Goal: Information Seeking & Learning: Check status

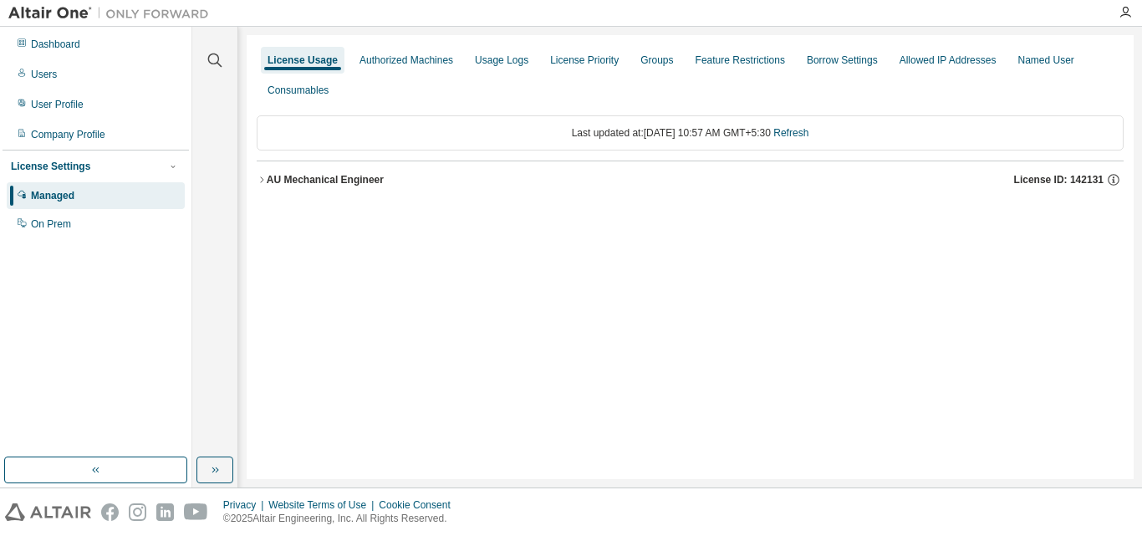
click at [370, 168] on button "AU Mechanical Engineer License ID: 142131" at bounding box center [690, 179] width 867 height 37
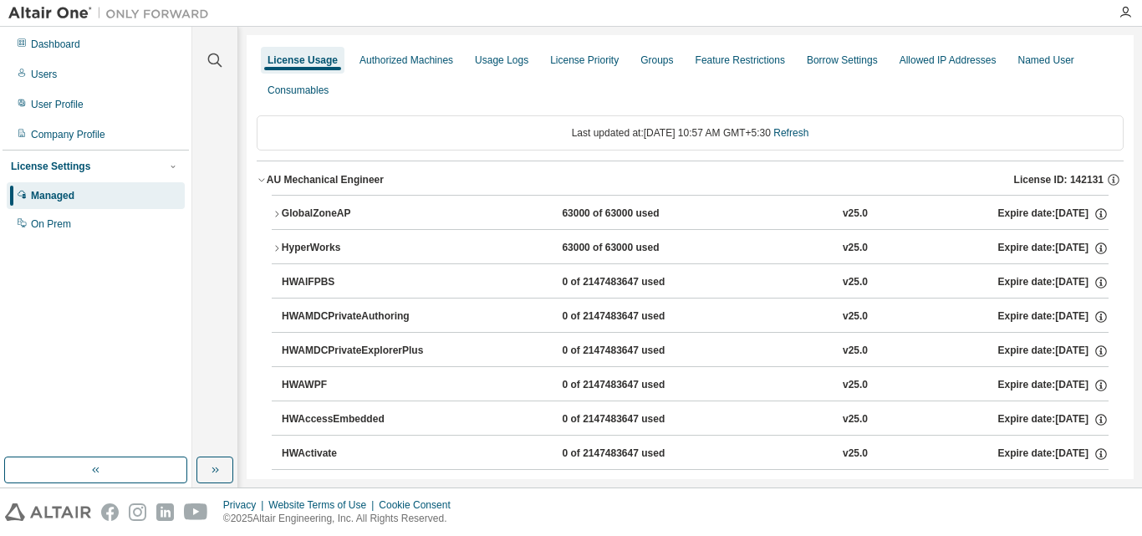
click at [349, 198] on button "GlobalZoneAP 63000 of 63000 used v25.0 Expire date: [DATE]" at bounding box center [690, 214] width 837 height 37
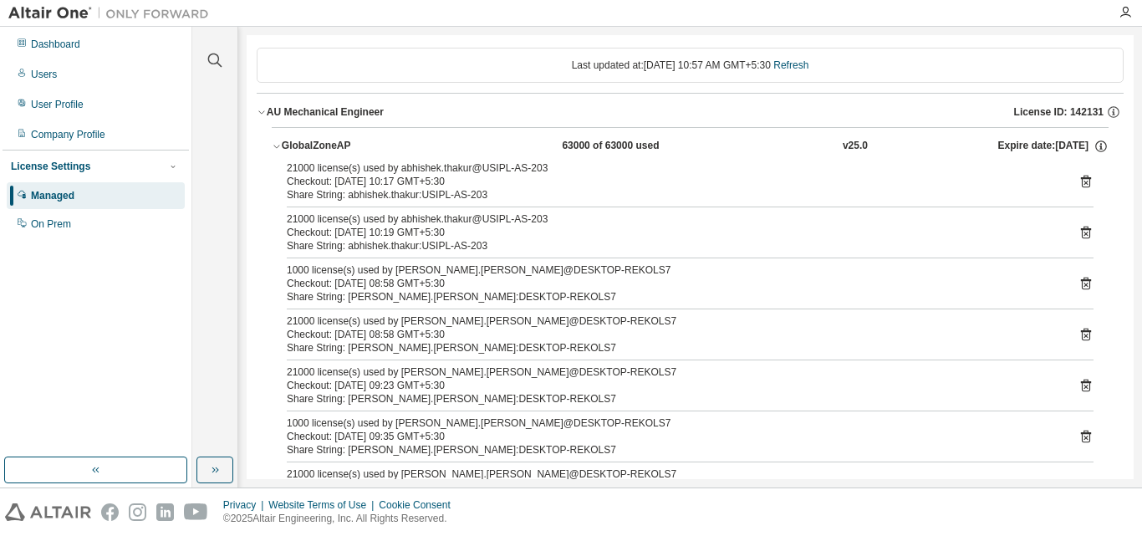
scroll to position [167, 0]
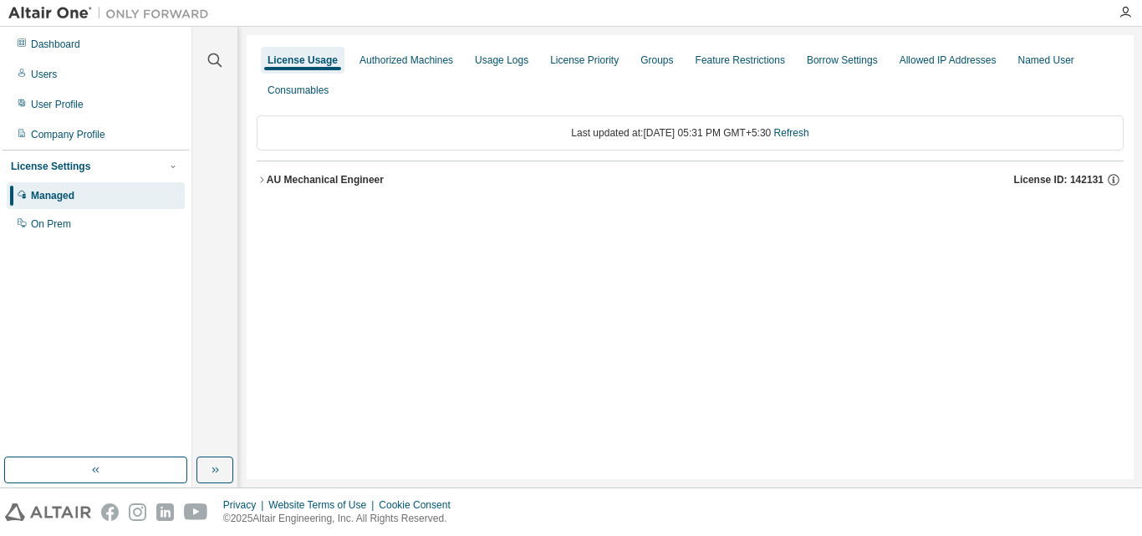
click at [309, 183] on div "AU Mechanical Engineer" at bounding box center [325, 179] width 117 height 13
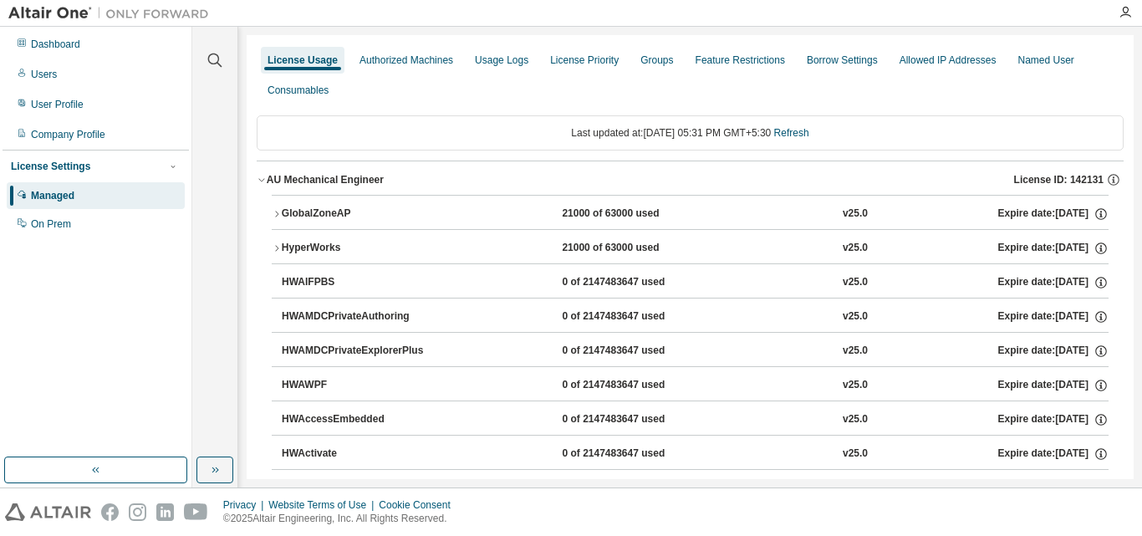
click at [319, 205] on button "GlobalZoneAP 21000 of 63000 used v25.0 Expire date: 2025-12-25" at bounding box center [690, 214] width 837 height 37
